Goal: Task Accomplishment & Management: Complete application form

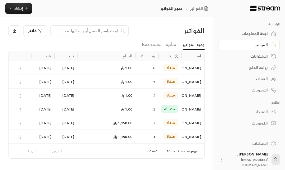
click at [264, 81] on div "العملاء" at bounding box center [246, 78] width 43 height 5
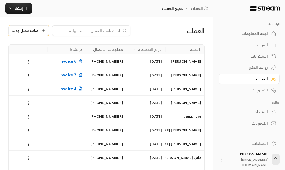
click at [34, 30] on span "إضافة عميل جديد" at bounding box center [26, 31] width 28 height 4
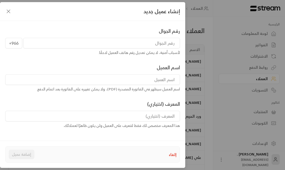
click at [103, 39] on input "tel" at bounding box center [101, 43] width 156 height 11
type input "559352939"
click at [102, 76] on input at bounding box center [92, 79] width 174 height 11
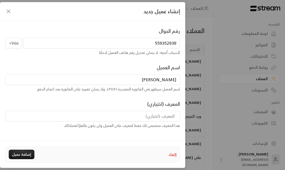
type input "[PERSON_NAME]"
click at [96, 100] on div "رقم الجوال +966 559352939 لأسباب أمنية، لا يمكن تعديل رقم هاتف العميل لاحقًا. ا…" at bounding box center [93, 113] width 180 height 173
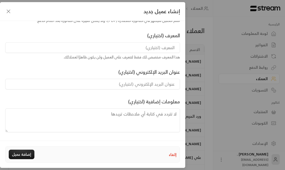
click at [109, 50] on input at bounding box center [92, 47] width 174 height 11
type input "تست"
click at [63, 100] on div "معلومات إضافية (اختياري)" at bounding box center [93, 115] width 180 height 34
click at [23, 154] on button "إضافة عميل" at bounding box center [22, 155] width 26 height 10
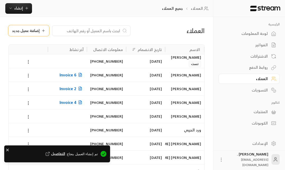
click at [33, 29] on span "إضافة عميل جديد" at bounding box center [26, 31] width 28 height 4
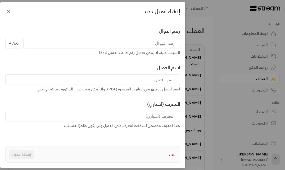
click at [82, 48] on input "tel" at bounding box center [101, 43] width 156 height 11
type input "558281884"
click at [80, 80] on input at bounding box center [92, 79] width 174 height 11
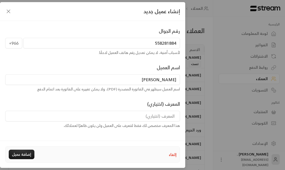
type input "[PERSON_NAME]"
click at [78, 114] on input at bounding box center [92, 116] width 174 height 11
type input "تست"
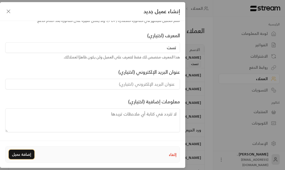
click at [16, 153] on button "إضافة عميل" at bounding box center [22, 155] width 26 height 10
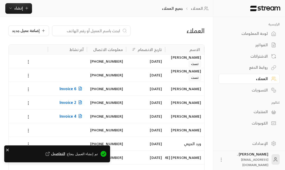
click at [22, 14] on div "العملاء جميع العملاء إنشاء فوري إنشاء فاتورة مرة واحدة بسهولة للمعاملات السريعة…" at bounding box center [106, 8] width 213 height 17
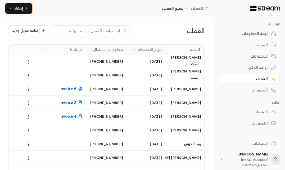
click at [16, 8] on span "إنشاء" at bounding box center [18, 8] width 9 height 7
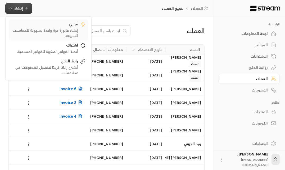
click at [50, 28] on div "إنشاء فاتورة مرة واحدة بسهولة للمعاملات السريعة." at bounding box center [44, 33] width 67 height 11
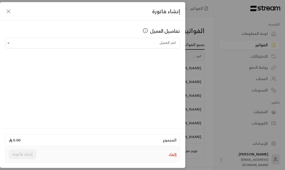
click at [10, 13] on icon "button" at bounding box center [8, 11] width 6 height 6
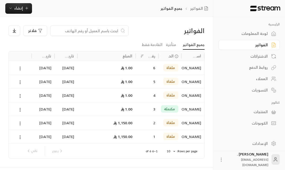
click at [256, 75] on link "العملاء" at bounding box center [248, 79] width 61 height 10
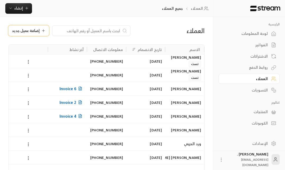
click at [23, 29] on span "إضافة عميل جديد" at bounding box center [26, 31] width 28 height 4
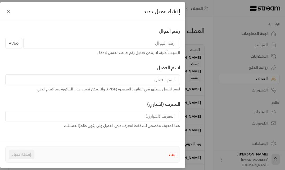
click at [100, 41] on input "tel" at bounding box center [101, 43] width 156 height 11
type input "534806976"
click at [86, 80] on input at bounding box center [92, 79] width 174 height 11
type input "رغد الطعيمي"
click at [81, 101] on div "المعرف (اختياري) هذا المعرف مخصص لك فقط لتتعرف على العميل ولن يكون ظاهرًا لعملا…" at bounding box center [93, 114] width 180 height 28
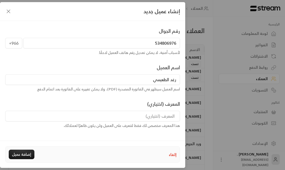
click at [94, 113] on input at bounding box center [92, 116] width 174 height 11
type input "تست"
click at [26, 155] on button "إضافة عميل" at bounding box center [22, 155] width 26 height 10
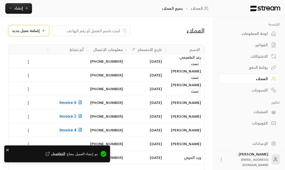
click at [27, 31] on span "إضافة عميل جديد" at bounding box center [26, 31] width 28 height 4
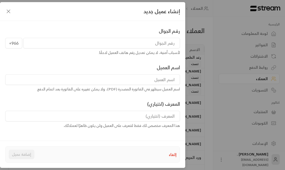
click at [57, 50] on div "لأسباب أمنية، لا يمكن تعديل رقم هاتف العميل لاحقًا." at bounding box center [92, 52] width 174 height 5
click at [57, 46] on input "tel" at bounding box center [101, 43] width 156 height 11
type input "553647564"
click at [76, 81] on input at bounding box center [92, 79] width 174 height 11
type input "[PERSON_NAME]"
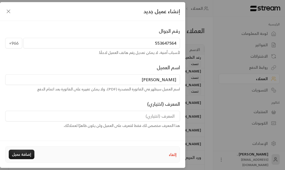
click at [83, 102] on div "المعرف (اختياري) هذا المعرف مخصص لك فقط لتتعرف على العميل ولن يكون ظاهرًا لعملا…" at bounding box center [93, 114] width 180 height 28
click at [78, 115] on input at bounding box center [92, 116] width 174 height 11
type input "تست"
click at [20, 154] on button "إضافة عميل" at bounding box center [22, 155] width 26 height 10
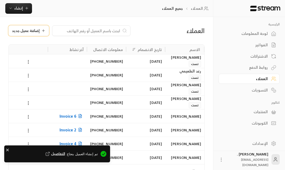
click at [34, 29] on span "إضافة عميل جديد" at bounding box center [26, 31] width 28 height 4
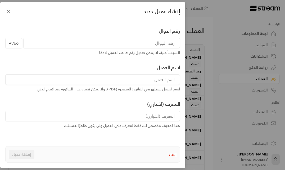
click at [144, 45] on input "tel" at bounding box center [101, 43] width 156 height 11
type input "541314243"
click at [160, 78] on input at bounding box center [92, 79] width 174 height 11
type input "اماني الخريف"
click at [164, 118] on input at bounding box center [92, 116] width 174 height 11
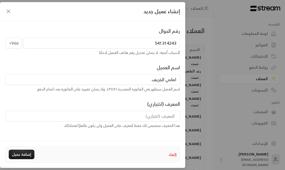
type input "تست"
click at [19, 155] on button "إضافة عميل" at bounding box center [22, 155] width 26 height 10
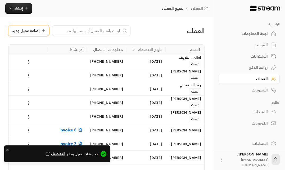
click at [36, 30] on span "إضافة عميل جديد" at bounding box center [26, 31] width 28 height 4
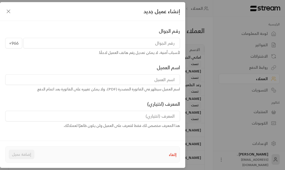
click at [63, 41] on input "tel" at bounding box center [101, 43] width 156 height 11
type input "563188487"
click at [69, 74] on input at bounding box center [92, 79] width 174 height 11
type input "سماح المقيل"
click at [89, 115] on input at bounding box center [92, 116] width 174 height 11
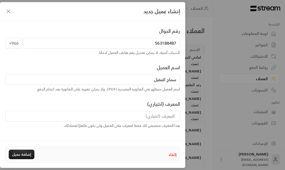
type input "تست"
click at [20, 154] on button "إضافة عميل" at bounding box center [22, 155] width 26 height 10
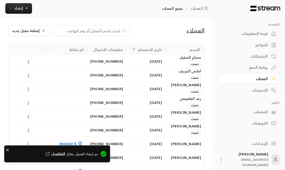
click at [34, 36] on div "العملاء إضافة عميل جديد" at bounding box center [106, 34] width 201 height 19
click at [35, 29] on span "إضافة عميل جديد" at bounding box center [26, 31] width 28 height 4
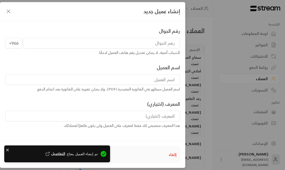
click at [137, 44] on input "tel" at bounding box center [101, 43] width 156 height 11
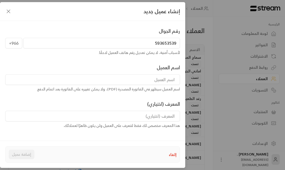
type input "593653539"
click at [149, 77] on input at bounding box center [92, 79] width 174 height 11
type input "سهام الثقفي"
click at [143, 101] on div "المعرف (اختياري) هذا المعرف مخصص لك فقط لتتعرف على العميل ولن يكون ظاهرًا لعملا…" at bounding box center [93, 114] width 180 height 28
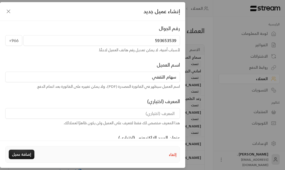
scroll to position [4, 0]
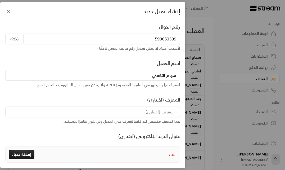
click at [143, 109] on input at bounding box center [92, 111] width 174 height 11
type input "تست"
click at [28, 156] on button "إضافة عميل" at bounding box center [22, 155] width 26 height 10
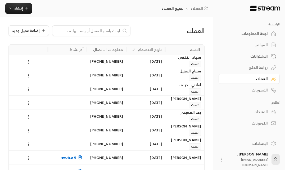
click at [31, 36] on div "العملاء إضافة عميل جديد" at bounding box center [106, 34] width 201 height 19
click at [31, 29] on span "إضافة عميل جديد" at bounding box center [26, 31] width 28 height 4
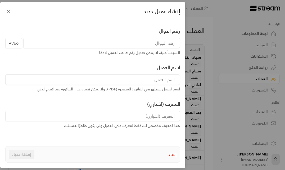
click at [114, 40] on input "tel" at bounding box center [101, 43] width 156 height 11
type input "594974520"
click at [125, 83] on input at bounding box center [92, 79] width 174 height 11
type input "[PERSON_NAME]"
click at [119, 113] on input at bounding box center [92, 116] width 174 height 11
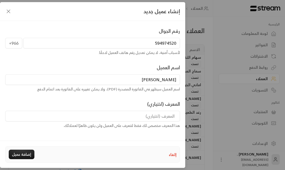
type input "تست"
click at [19, 155] on button "إضافة عميل" at bounding box center [22, 155] width 26 height 10
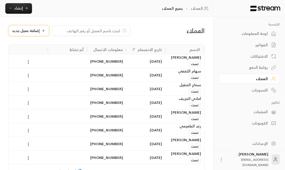
click at [31, 31] on span "إضافة عميل جديد" at bounding box center [26, 31] width 28 height 4
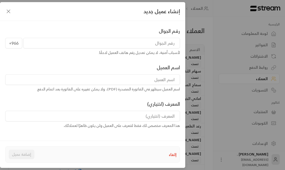
click at [108, 44] on input "tel" at bounding box center [101, 43] width 156 height 11
type input "554195621"
click at [108, 77] on input at bounding box center [92, 79] width 174 height 11
type input "[PERSON_NAME]"
click at [112, 114] on input at bounding box center [92, 116] width 174 height 11
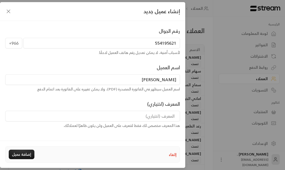
type input "تست"
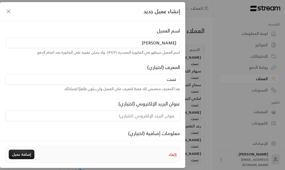
scroll to position [68, 0]
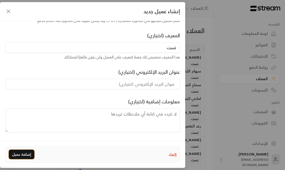
click at [24, 152] on button "إضافة عميل" at bounding box center [22, 155] width 26 height 10
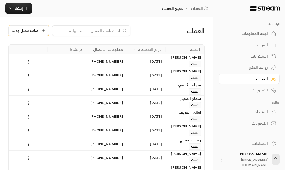
click at [37, 29] on span "إضافة عميل جديد" at bounding box center [26, 31] width 28 height 4
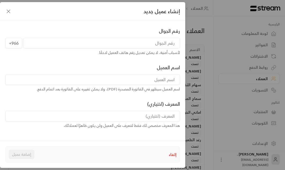
click at [127, 42] on input "tel" at bounding box center [101, 43] width 156 height 11
type input "537000203"
click at [145, 82] on input at bounding box center [92, 79] width 174 height 11
type input "نواره التركي"
click at [152, 118] on input at bounding box center [92, 116] width 174 height 11
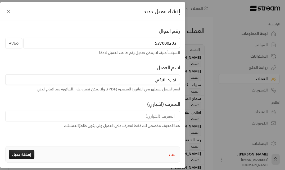
type input "تست"
click at [28, 153] on button "إضافة عميل" at bounding box center [22, 155] width 26 height 10
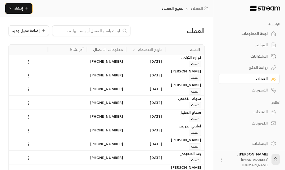
click at [24, 10] on span "إنشاء" at bounding box center [18, 8] width 20 height 7
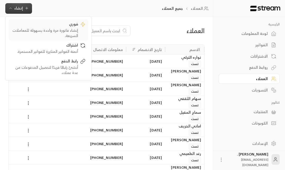
click at [64, 23] on div "فوري" at bounding box center [44, 24] width 67 height 6
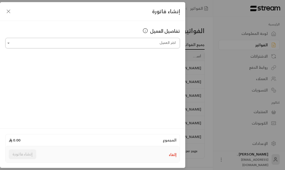
click at [130, 42] on input "اختر العميل" at bounding box center [92, 43] width 174 height 9
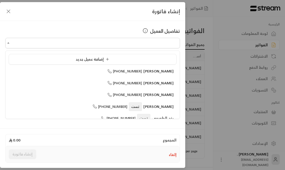
click at [172, 51] on ul "إضافة عميل جديد عبدالرحمن +966551582500 اسيل احمد عبدالعزيز +966505698776 سلطان…" at bounding box center [93, 85] width 174 height 68
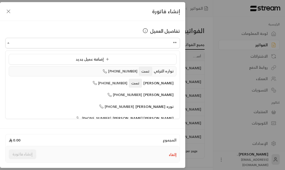
click at [107, 71] on icon at bounding box center [105, 71] width 4 height 4
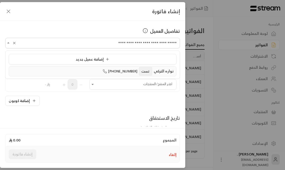
type input "**********"
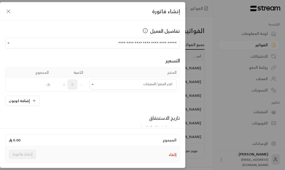
click at [79, 34] on div "تفاصيل العميل" at bounding box center [92, 30] width 174 height 7
click at [110, 85] on input "اختر العميل" at bounding box center [132, 84] width 87 height 9
click at [139, 121] on div "تست +1" at bounding box center [133, 121] width 74 height 6
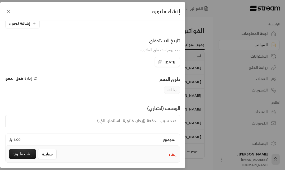
scroll to position [110, 0]
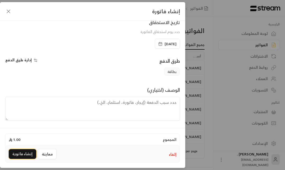
click at [21, 155] on button "إنشاء فاتورة" at bounding box center [22, 154] width 27 height 10
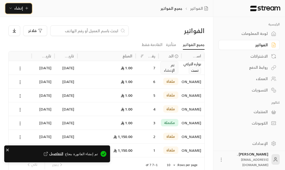
click at [20, 7] on span "إنشاء" at bounding box center [18, 8] width 9 height 7
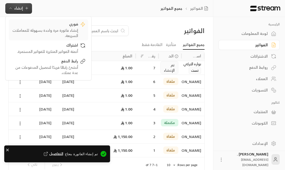
click at [43, 24] on div "فوري" at bounding box center [44, 24] width 67 height 6
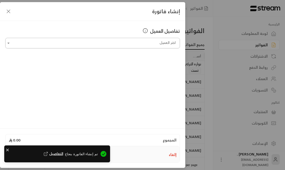
click at [88, 45] on input "اختر العميل" at bounding box center [92, 43] width 174 height 9
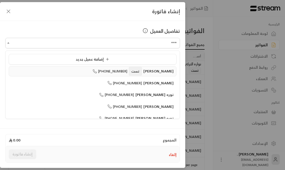
click at [118, 71] on span "+966554195621" at bounding box center [109, 71] width 35 height 6
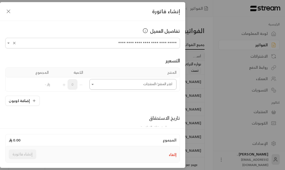
type input "**********"
click at [115, 83] on input "اختر العميل" at bounding box center [132, 84] width 87 height 9
click at [133, 120] on div "تست +1" at bounding box center [133, 121] width 74 height 6
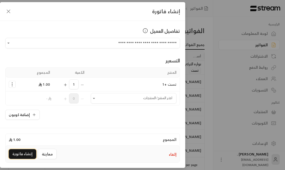
click at [21, 154] on button "إنشاء فاتورة" at bounding box center [22, 154] width 27 height 10
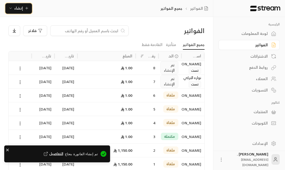
click at [27, 4] on button "إنشاء" at bounding box center [18, 8] width 27 height 11
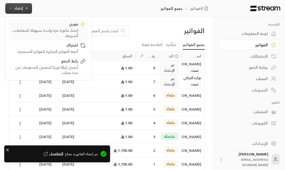
click at [60, 27] on div "فوري" at bounding box center [44, 24] width 67 height 6
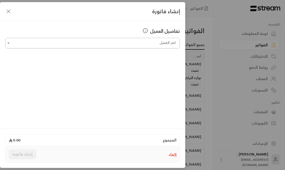
click at [79, 42] on input "اختر العميل" at bounding box center [92, 43] width 174 height 9
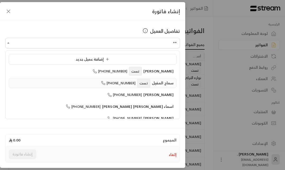
click at [100, 85] on div "سماح المقيل تست +966563188487" at bounding box center [93, 83] width 162 height 6
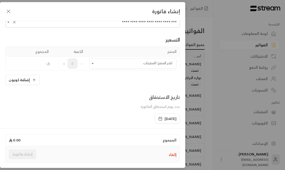
scroll to position [22, 0]
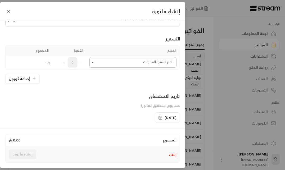
type input "**********"
click at [97, 64] on input "اختر العميل" at bounding box center [132, 62] width 87 height 9
click at [139, 98] on div "تست +1" at bounding box center [133, 99] width 74 height 6
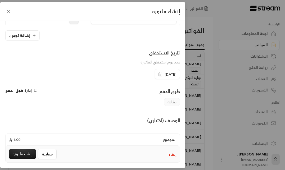
scroll to position [110, 0]
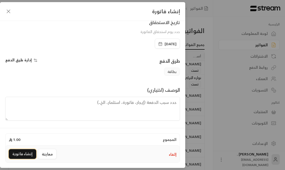
click at [15, 152] on button "إنشاء فاتورة" at bounding box center [22, 154] width 27 height 10
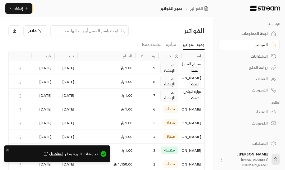
click at [27, 9] on icon "button" at bounding box center [27, 8] width 0 height 2
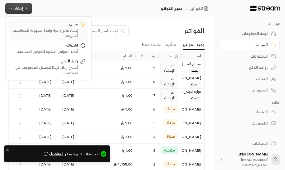
click at [64, 31] on div "إنشاء فاتورة مرة واحدة بسهولة للمعاملات السريعة." at bounding box center [44, 33] width 67 height 11
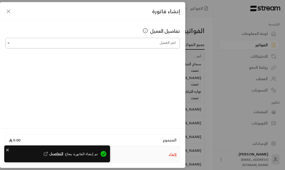
click at [107, 43] on input "اختر العميل" at bounding box center [92, 43] width 174 height 9
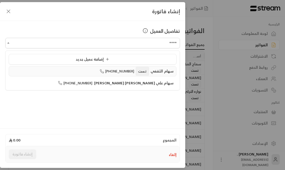
click at [116, 70] on span "+966593653539" at bounding box center [117, 71] width 35 height 6
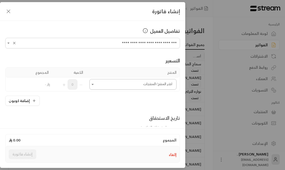
type input "**********"
click at [99, 80] on input "اختر العميل" at bounding box center [132, 84] width 87 height 9
click at [122, 118] on div "تست +1" at bounding box center [133, 121] width 74 height 6
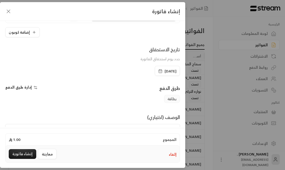
scroll to position [110, 0]
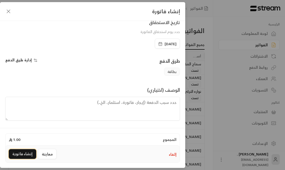
click at [25, 152] on button "إنشاء فاتورة" at bounding box center [22, 154] width 27 height 10
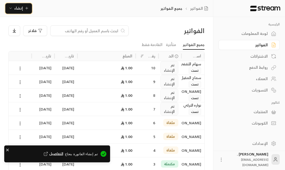
click at [21, 6] on span "إنشاء" at bounding box center [18, 8] width 9 height 7
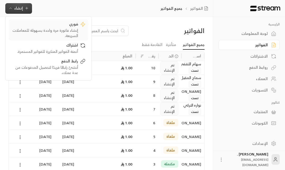
click at [39, 27] on div "فوري" at bounding box center [44, 24] width 67 height 6
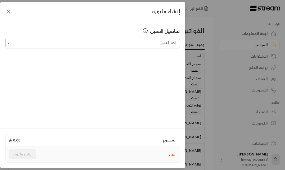
click at [65, 45] on input "اختر العميل" at bounding box center [92, 43] width 174 height 9
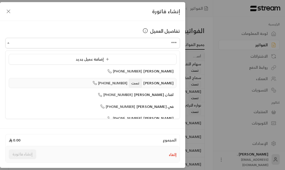
click at [142, 85] on span "تست" at bounding box center [135, 83] width 13 height 9
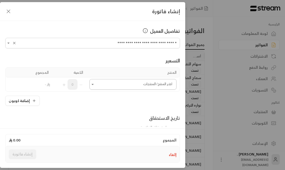
type input "**********"
click at [125, 87] on input "اختر العميل" at bounding box center [132, 84] width 87 height 9
click at [133, 121] on div "تست +1" at bounding box center [133, 121] width 74 height 6
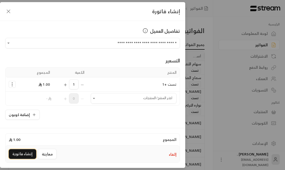
click at [23, 155] on button "إنشاء فاتورة" at bounding box center [22, 154] width 27 height 10
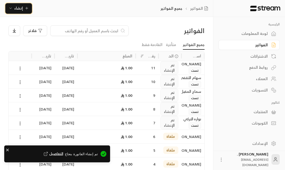
click at [20, 10] on span "إنشاء" at bounding box center [18, 8] width 9 height 7
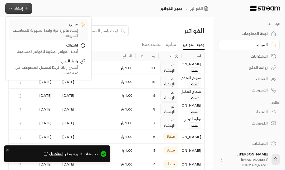
click at [38, 26] on div "فوري" at bounding box center [44, 24] width 67 height 6
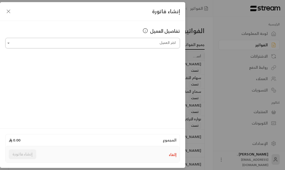
click at [96, 39] on input "اختر العميل" at bounding box center [92, 43] width 174 height 9
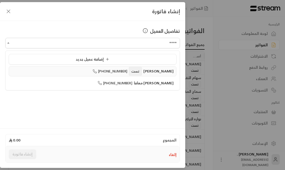
click at [97, 69] on icon at bounding box center [94, 71] width 4 height 4
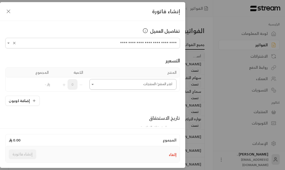
type input "**********"
click at [143, 87] on input "اختر العميل" at bounding box center [132, 84] width 87 height 9
click at [141, 118] on div "تست +1" at bounding box center [133, 121] width 74 height 6
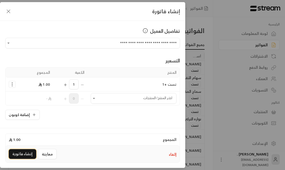
click at [28, 152] on button "إنشاء فاتورة" at bounding box center [22, 154] width 27 height 10
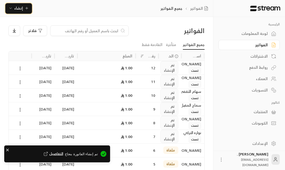
click at [21, 10] on span "إنشاء" at bounding box center [18, 8] width 9 height 7
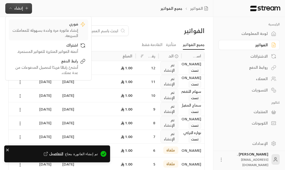
click at [44, 27] on div "فوري" at bounding box center [44, 24] width 67 height 6
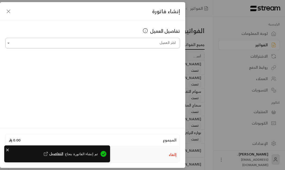
click at [97, 46] on input "اختر العميل" at bounding box center [92, 43] width 174 height 9
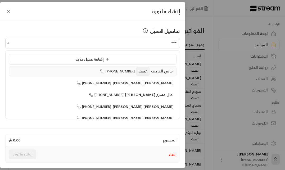
click at [116, 69] on span "+966541314243" at bounding box center [117, 71] width 35 height 6
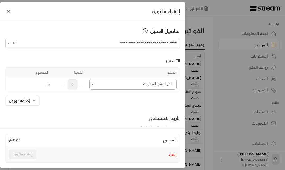
type input "**********"
click at [110, 83] on input "اختر العميل" at bounding box center [132, 84] width 87 height 9
click at [128, 119] on div "تست +1" at bounding box center [133, 121] width 74 height 6
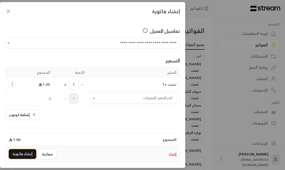
click at [25, 155] on button "إنشاء فاتورة" at bounding box center [22, 154] width 27 height 10
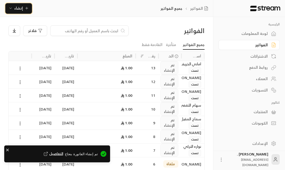
click at [25, 9] on icon "button" at bounding box center [27, 8] width 4 height 4
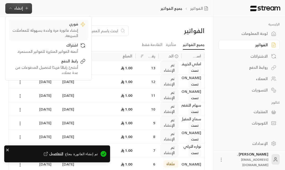
click at [68, 29] on div "إنشاء فاتورة مرة واحدة بسهولة للمعاملات السريعة." at bounding box center [44, 33] width 67 height 11
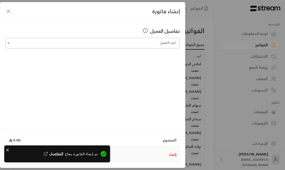
click at [138, 46] on input "اختر العميل" at bounding box center [92, 43] width 174 height 9
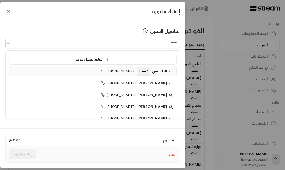
click at [164, 73] on span "رغد الطعيمي" at bounding box center [163, 71] width 22 height 7
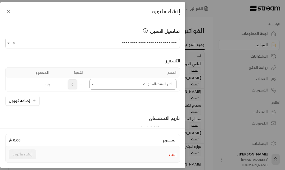
type input "**********"
click at [130, 84] on input "اختر العميل" at bounding box center [132, 84] width 87 height 9
click at [132, 119] on div "تست +1" at bounding box center [133, 121] width 74 height 6
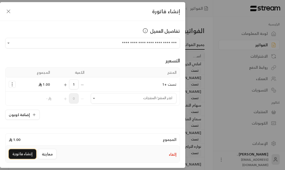
click at [19, 152] on button "إنشاء فاتورة" at bounding box center [22, 154] width 27 height 10
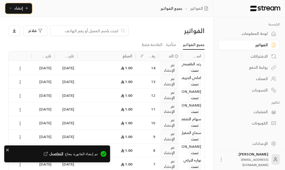
click at [27, 12] on button "إنشاء" at bounding box center [18, 8] width 27 height 11
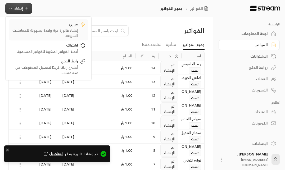
click at [70, 25] on div "فوري" at bounding box center [44, 24] width 67 height 6
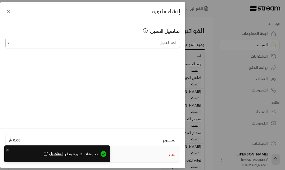
click at [116, 43] on input "اختر العميل" at bounding box center [92, 43] width 174 height 9
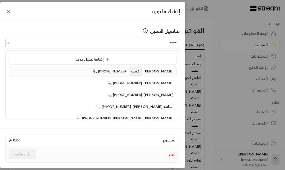
click at [142, 75] on span "تست" at bounding box center [135, 71] width 13 height 9
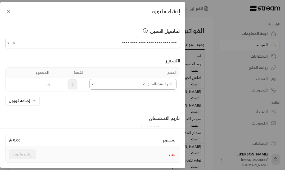
type input "**********"
click at [110, 83] on input "اختر العميل" at bounding box center [132, 84] width 87 height 9
click at [120, 120] on div "تست +1" at bounding box center [133, 121] width 74 height 6
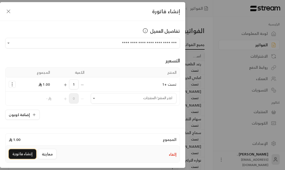
click at [15, 154] on button "إنشاء فاتورة" at bounding box center [22, 154] width 27 height 10
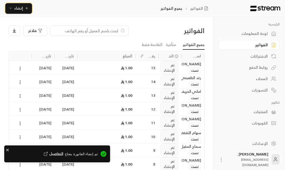
click at [23, 9] on span "إنشاء" at bounding box center [18, 8] width 20 height 7
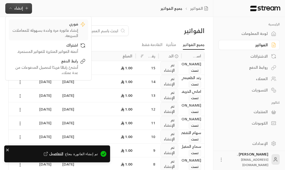
click at [76, 28] on div "إنشاء فاتورة مرة واحدة بسهولة للمعاملات السريعة." at bounding box center [44, 33] width 67 height 11
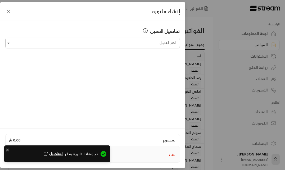
click at [82, 38] on div "اختر العميل" at bounding box center [92, 43] width 174 height 11
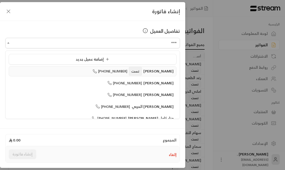
click at [115, 72] on span "+966559352939" at bounding box center [109, 71] width 35 height 6
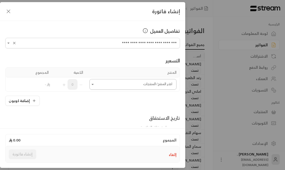
click at [95, 85] on icon "Open" at bounding box center [92, 84] width 5 height 5
type input "**********"
click at [102, 118] on div "تست +1" at bounding box center [133, 121] width 74 height 6
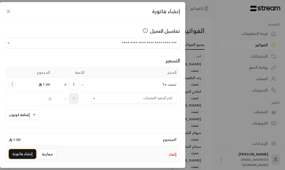
click at [32, 154] on button "إنشاء فاتورة" at bounding box center [22, 154] width 27 height 10
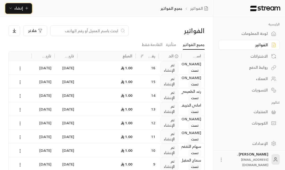
click at [14, 12] on button "إنشاء" at bounding box center [18, 8] width 27 height 11
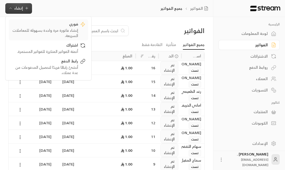
click at [32, 24] on div "فوري" at bounding box center [44, 24] width 67 height 6
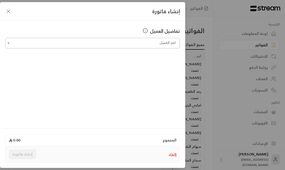
click at [44, 43] on input "اختر العميل" at bounding box center [92, 43] width 174 height 9
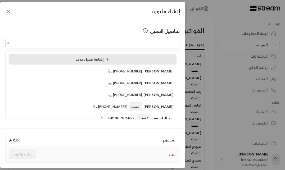
click at [51, 61] on div "إضافة عميل جديد" at bounding box center [93, 60] width 162 height 6
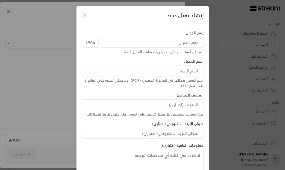
click at [133, 42] on input "tel" at bounding box center [152, 42] width 104 height 11
type input "561987746"
click at [141, 79] on div "اسم العميل سيظهر في الفاتورة المصدرة (PDF)، ولا يمكن تغييره على الفاتورة بعد ات…" at bounding box center [143, 83] width 122 height 11
click at [141, 72] on input at bounding box center [143, 71] width 122 height 11
click at [193, 69] on input "عبدالاه العرف" at bounding box center [143, 71] width 122 height 11
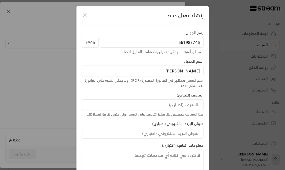
click at [184, 72] on input "عبدالاه العرف" at bounding box center [143, 71] width 122 height 11
click at [188, 72] on input "عبدالاه العرف" at bounding box center [143, 71] width 122 height 11
click at [165, 70] on input "عبدالاله العرف" at bounding box center [143, 71] width 122 height 11
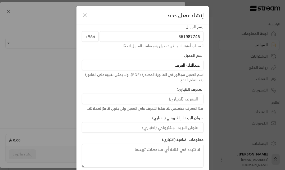
type input "عبدالاله العرف"
click at [168, 96] on input at bounding box center [143, 99] width 122 height 11
type input "تست"
click at [166, 114] on div "رقم الجوال +966 561987746 لأسباب أمنية، لا يمكن تعديل رقم هاتف العميل لاحقًا. ا…" at bounding box center [142, 95] width 127 height 143
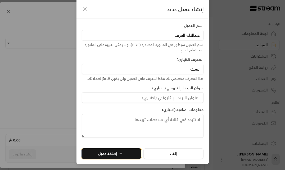
click at [113, 158] on button "إضافة عميل" at bounding box center [111, 153] width 60 height 11
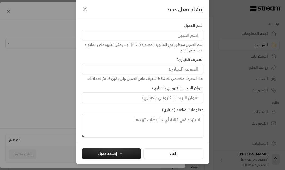
type input "**********"
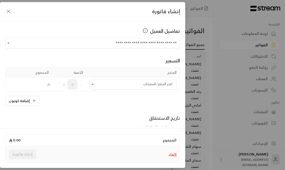
click at [113, 90] on td "اختر المنتج/المنتجات اختر المنتج/المنتجات" at bounding box center [132, 84] width 93 height 14
click at [115, 90] on td "اختر المنتج/المنتجات اختر المنتج/المنتجات" at bounding box center [132, 84] width 93 height 14
click at [115, 87] on input "اختر العميل" at bounding box center [132, 84] width 87 height 9
click at [123, 123] on li "تست +1" at bounding box center [133, 120] width 80 height 10
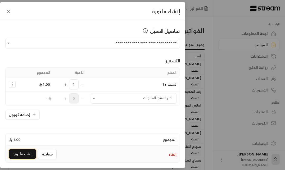
click at [25, 154] on button "إنشاء فاتورة" at bounding box center [22, 154] width 27 height 10
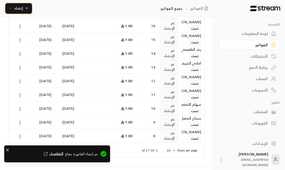
scroll to position [68, 0]
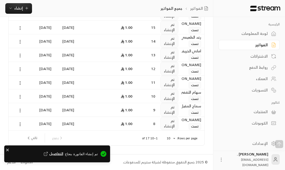
click at [261, 34] on div "لوحة المعلومات" at bounding box center [246, 33] width 43 height 5
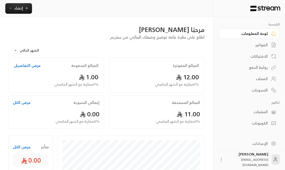
click at [261, 77] on div "العملاء" at bounding box center [246, 78] width 43 height 5
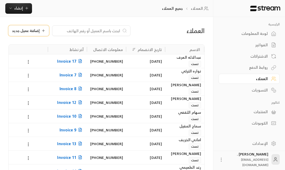
click at [17, 34] on button "إضافة عميل جديد" at bounding box center [28, 30] width 40 height 11
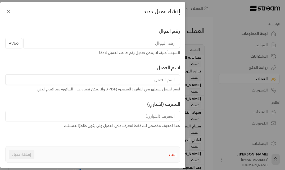
click at [105, 45] on input "tel" at bounding box center [101, 43] width 156 height 11
type input "530167687"
click at [105, 74] on div "اسم العميل اسم العميل سيظهر في الفاتورة المصدرة (PDF)، ولا يمكن تغييره على الفا…" at bounding box center [93, 78] width 180 height 28
click at [105, 82] on input at bounding box center [92, 79] width 174 height 11
type input "اماني العتيبي"
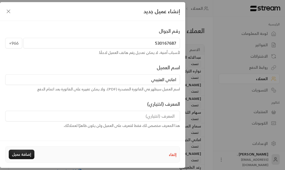
click at [131, 118] on input at bounding box center [92, 116] width 174 height 11
type input "تست"
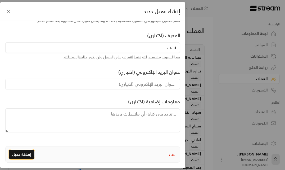
click at [16, 153] on button "إضافة عميل" at bounding box center [22, 155] width 26 height 10
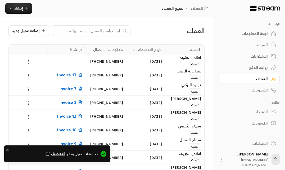
click at [34, 36] on div "العملاء إضافة عميل جديد" at bounding box center [106, 34] width 201 height 19
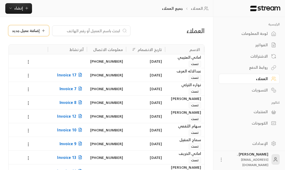
click at [33, 35] on button "إضافة عميل جديد" at bounding box center [28, 30] width 40 height 11
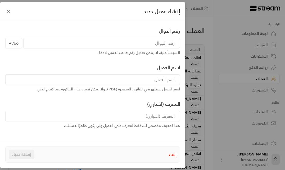
click at [102, 43] on input "tel" at bounding box center [101, 43] width 156 height 11
type input "543991511"
click at [111, 75] on input at bounding box center [92, 79] width 174 height 11
type input "منى الخليفي"
click at [104, 101] on div "المعرف (اختياري) هذا المعرف مخصص لك فقط لتتعرف على العميل ولن يكون ظاهرًا لعملا…" at bounding box center [93, 114] width 180 height 28
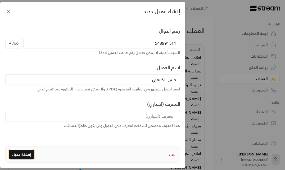
click at [20, 154] on button "إضافة عميل" at bounding box center [22, 155] width 26 height 10
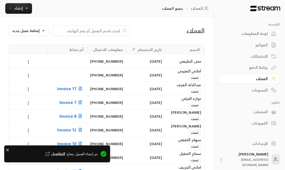
click at [258, 70] on div "روابط الدفع" at bounding box center [246, 67] width 43 height 5
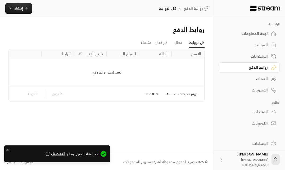
click at [23, 15] on div "روابط الدفع كل الروابط إنشاء فوري إنشاء فاتورة مرة واحدة بسهولة للمعاملات السري…" at bounding box center [106, 8] width 213 height 17
click at [23, 9] on span "إنشاء" at bounding box center [18, 8] width 20 height 7
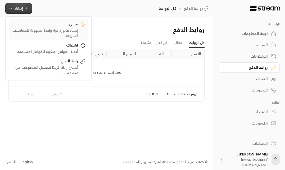
click at [53, 27] on div "فوري" at bounding box center [44, 24] width 67 height 6
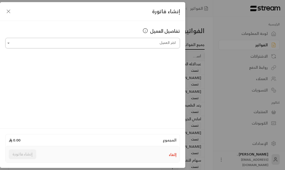
click at [134, 44] on input "اختر العميل" at bounding box center [92, 43] width 174 height 9
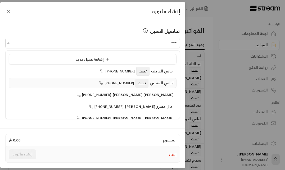
click at [165, 84] on span "اماني العتيبي" at bounding box center [162, 83] width 24 height 7
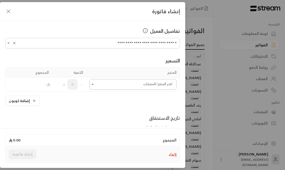
type input "**********"
click at [146, 86] on input "اختر العميل" at bounding box center [132, 84] width 87 height 9
click at [142, 120] on div "تست +1" at bounding box center [133, 121] width 74 height 6
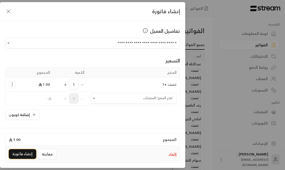
click at [23, 152] on button "إنشاء فاتورة" at bounding box center [22, 154] width 27 height 10
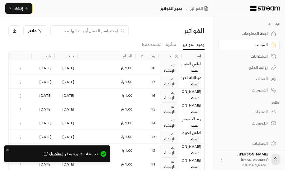
click at [24, 13] on button "إنشاء" at bounding box center [18, 8] width 27 height 11
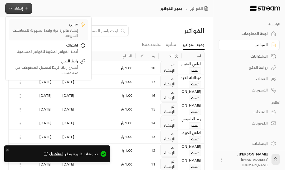
click at [48, 30] on div "إنشاء فاتورة مرة واحدة بسهولة للمعاملات السريعة." at bounding box center [44, 33] width 67 height 11
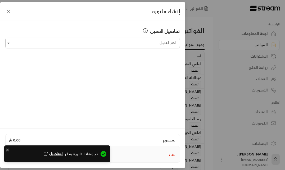
click at [138, 39] on input "اختر العميل" at bounding box center [92, 43] width 174 height 9
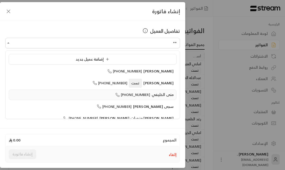
click at [170, 94] on span "منى الخليفي" at bounding box center [162, 94] width 22 height 7
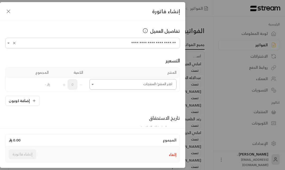
type input "**********"
click at [113, 81] on input "اختر العميل" at bounding box center [132, 84] width 87 height 9
click at [129, 118] on div "تست +1" at bounding box center [133, 121] width 74 height 6
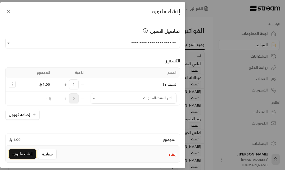
click at [27, 152] on button "إنشاء فاتورة" at bounding box center [22, 154] width 27 height 10
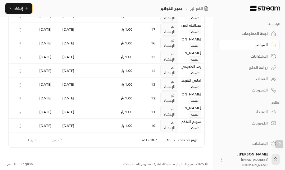
scroll to position [68, 0]
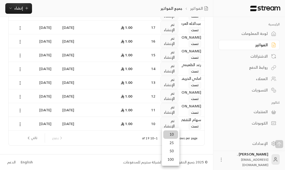
click at [170, 102] on body "الرئيسية لوحة المعلومات الفواتير الاشتراكات روابط الدفع العملاء التسويات كتالوج…" at bounding box center [142, 17] width 285 height 170
click at [171, 151] on li "50" at bounding box center [170, 151] width 15 height 8
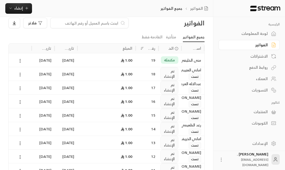
scroll to position [7, 0]
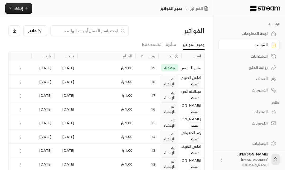
click at [256, 32] on div "لوحة المعلومات" at bounding box center [246, 33] width 43 height 5
